Goal: Task Accomplishment & Management: Manage account settings

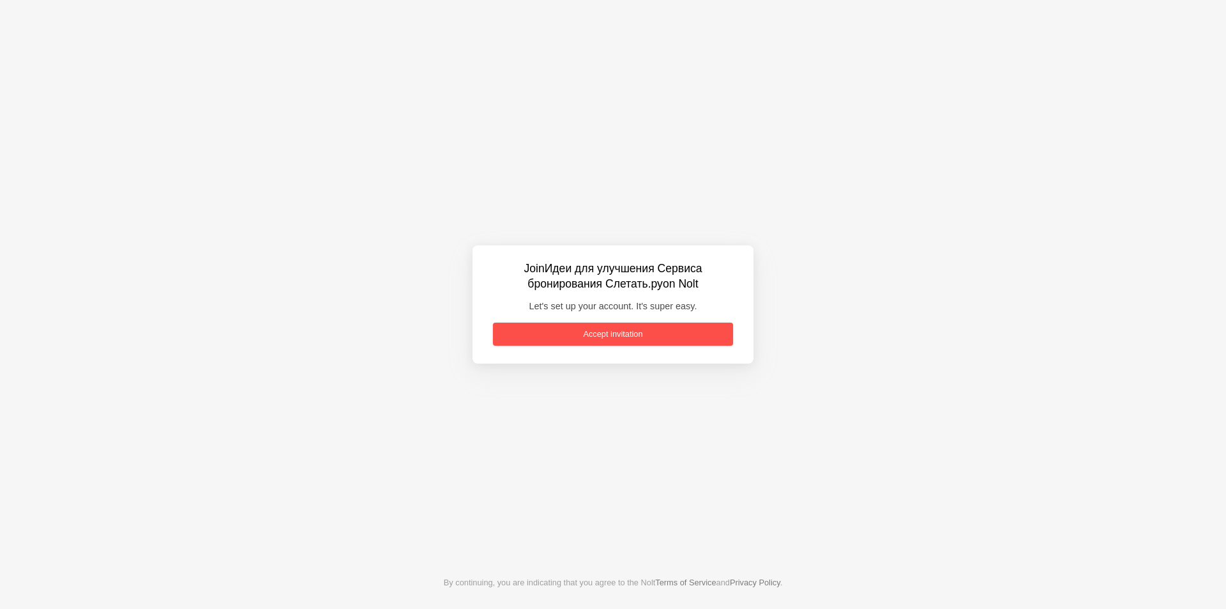
click at [605, 326] on link "Accept invitation" at bounding box center [613, 334] width 240 height 23
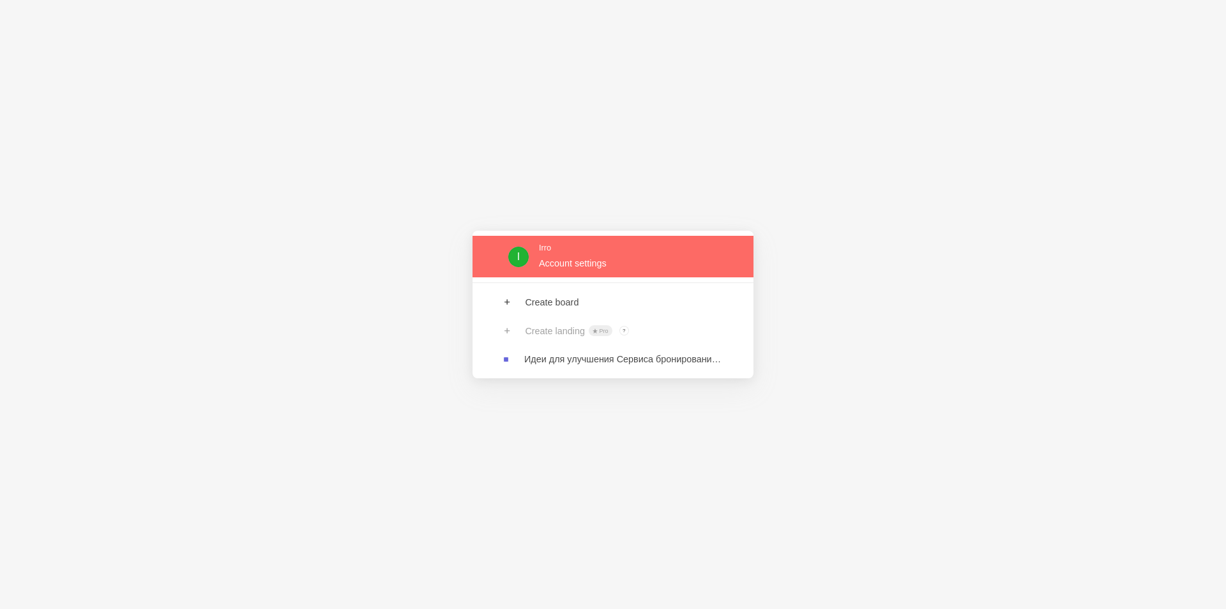
click at [632, 267] on link at bounding box center [613, 257] width 281 height 42
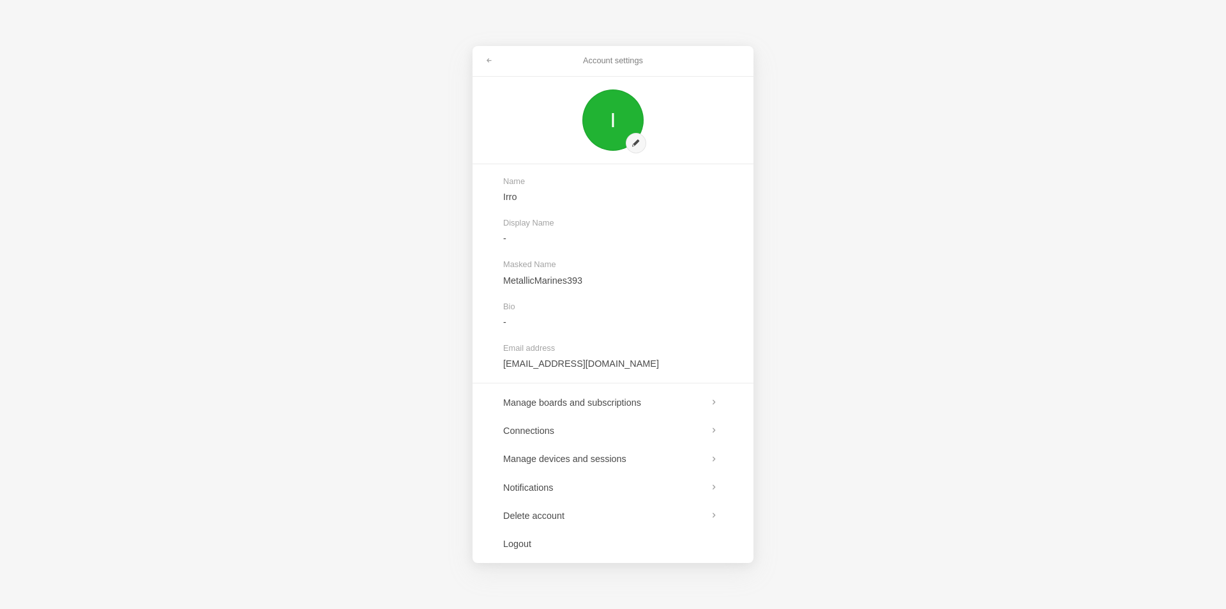
click at [359, 382] on div "Account settings I Name Irro Display Name - Masked Name MetallicMarines393 Bio …" at bounding box center [613, 304] width 1226 height 609
click at [489, 61] on span at bounding box center [489, 61] width 8 height 8
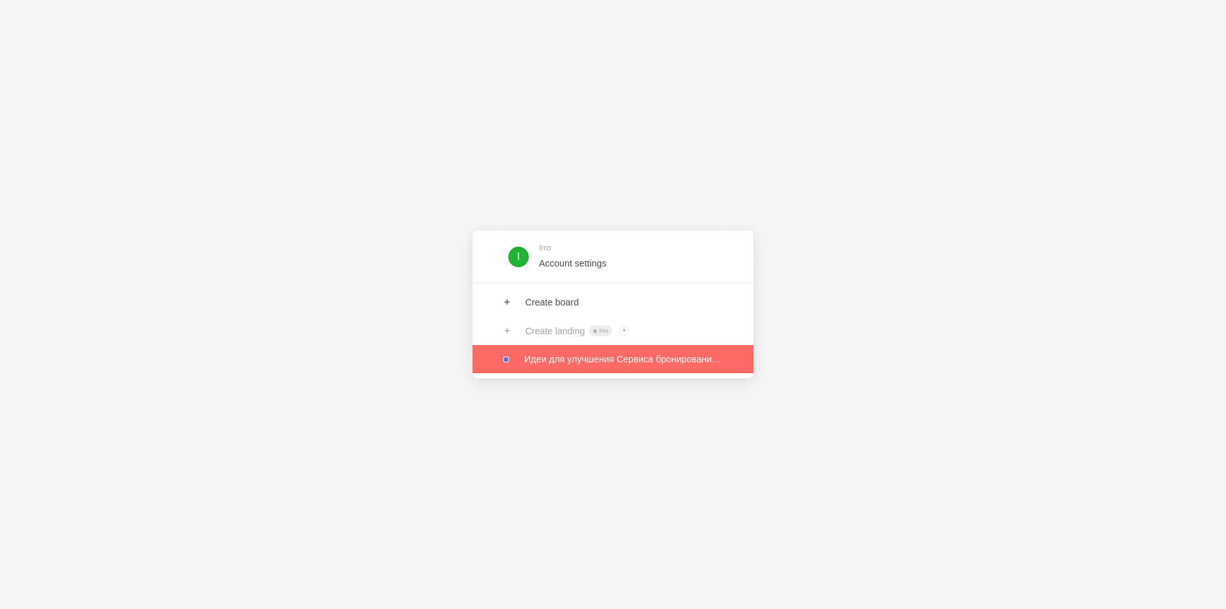
click at [602, 363] on link at bounding box center [613, 359] width 281 height 28
